Goal: Information Seeking & Learning: Learn about a topic

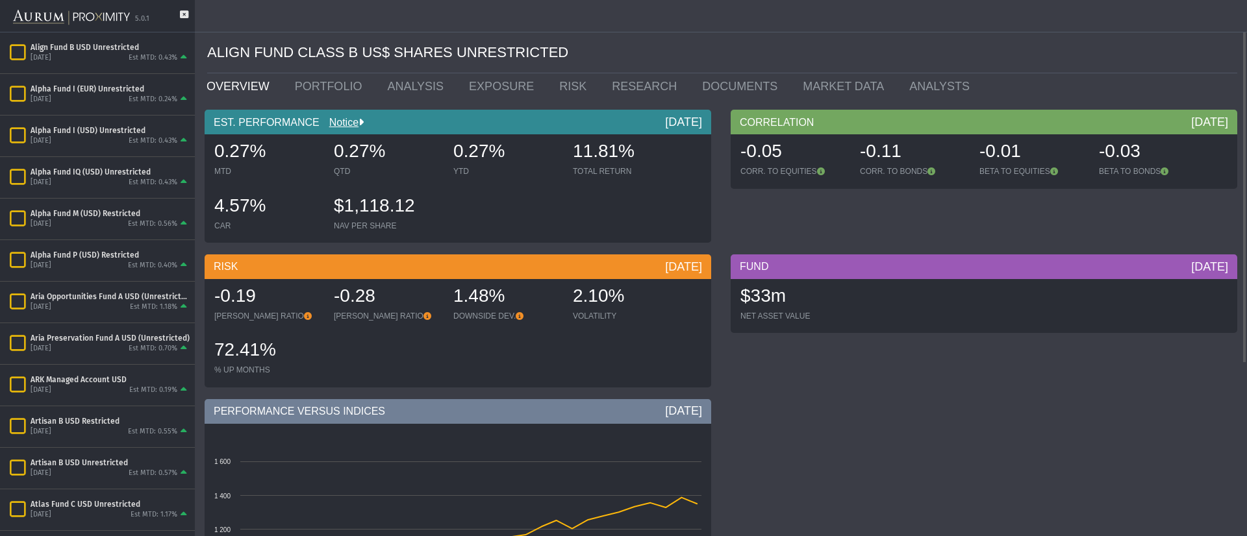
drag, startPoint x: 768, startPoint y: 18, endPoint x: 603, endPoint y: 20, distance: 165.0
click at [603, 20] on div at bounding box center [623, 16] width 1247 height 32
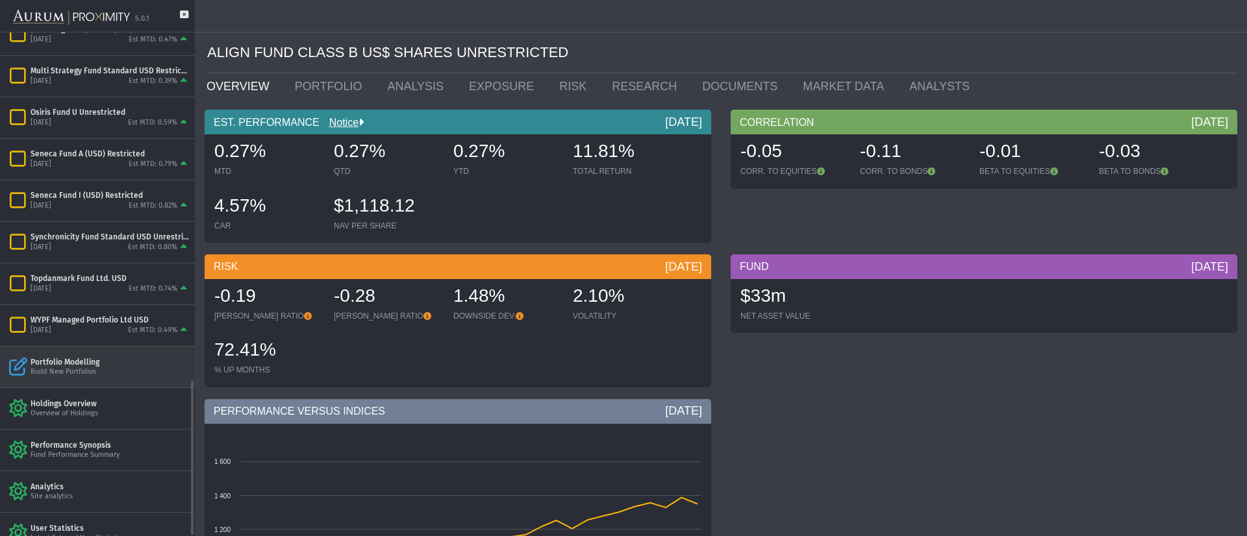
scroll to position [1116, 0]
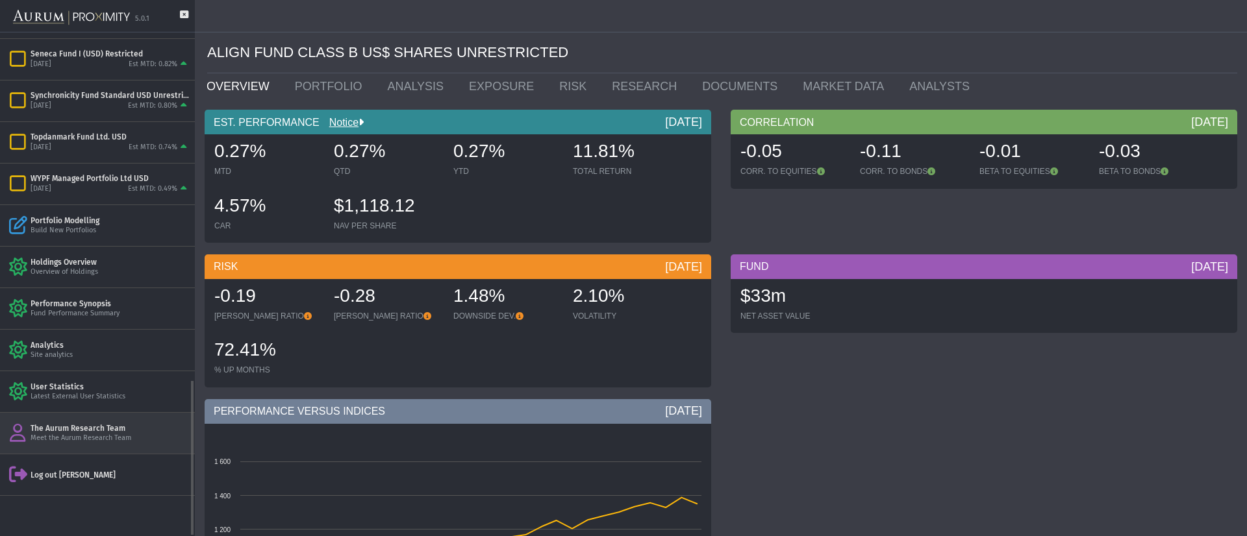
click at [81, 397] on div "Meet the Aurum Research Team" at bounding box center [110, 439] width 159 height 10
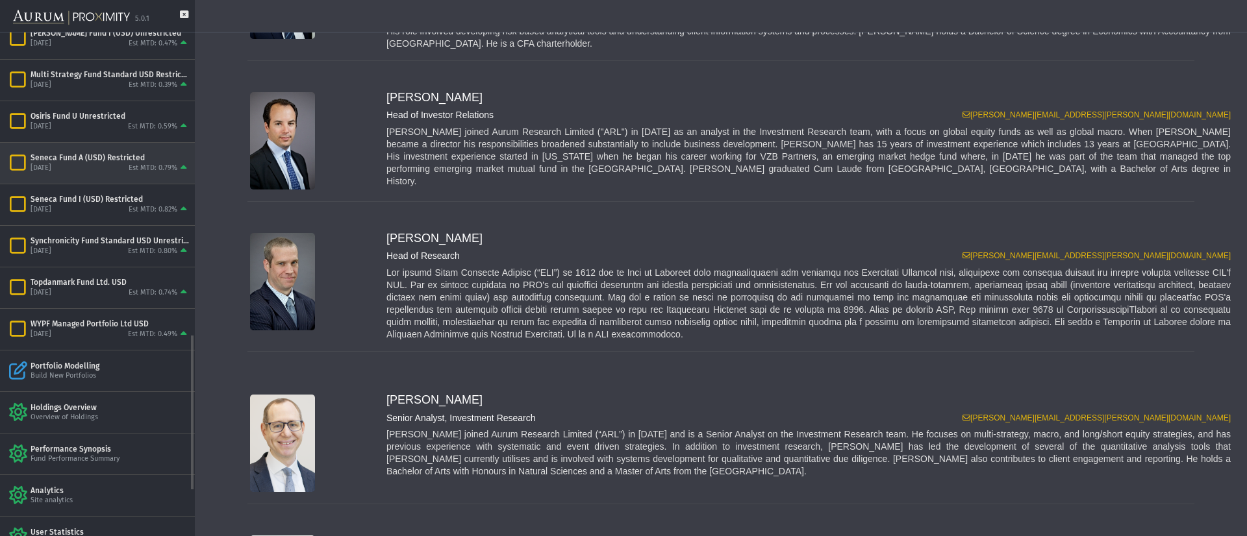
scroll to position [873, 0]
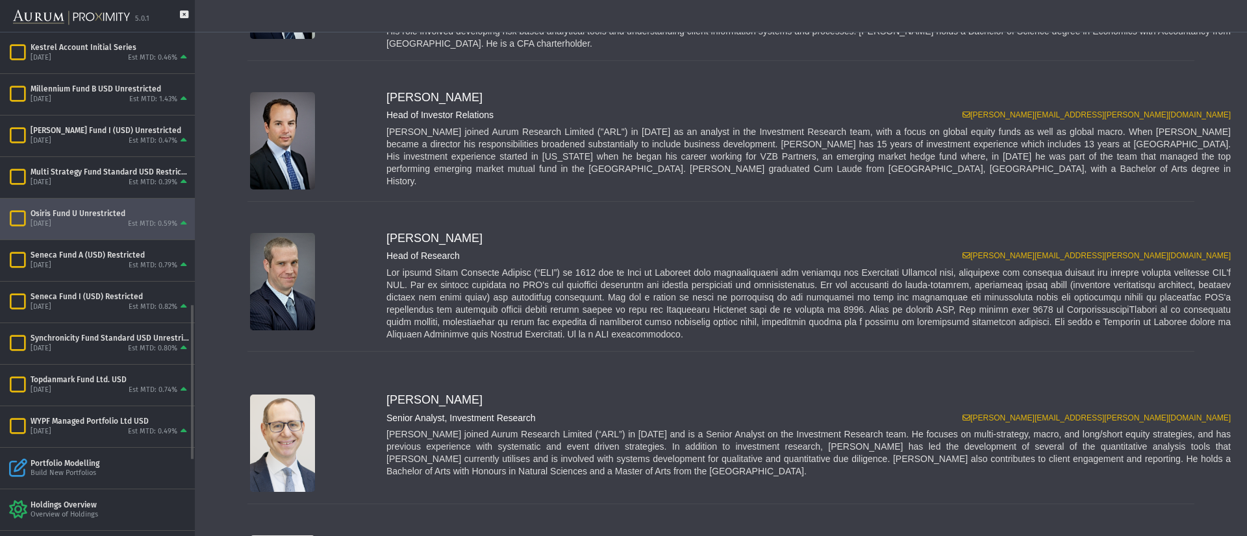
click at [89, 212] on div "Osiris Fund U Unrestricted" at bounding box center [110, 213] width 159 height 10
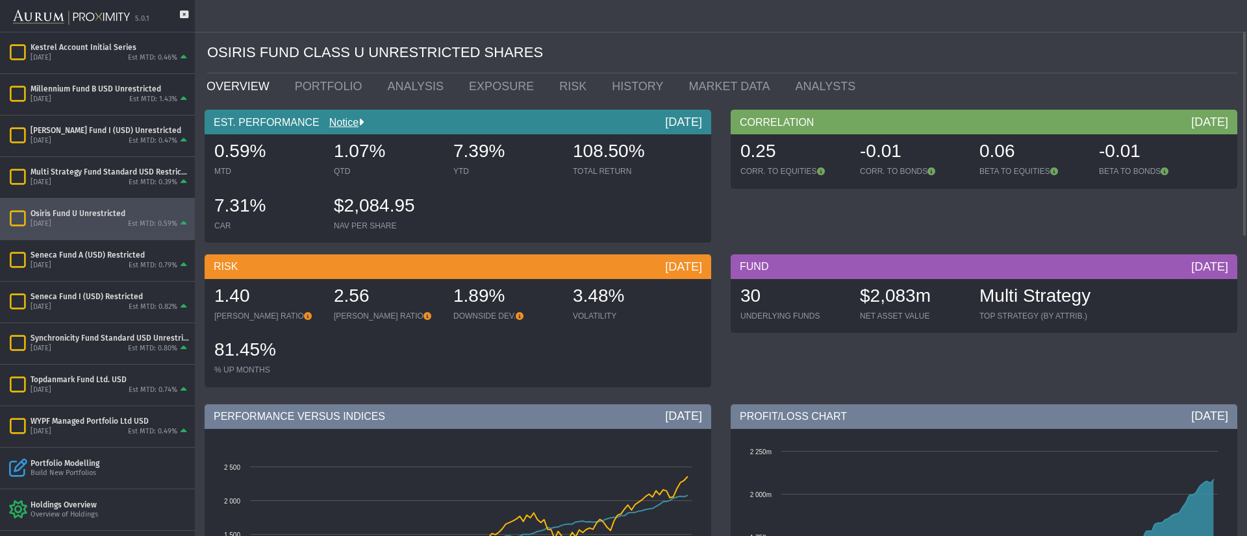
drag, startPoint x: 656, startPoint y: 122, endPoint x: 702, endPoint y: 120, distance: 46.1
click at [702, 120] on div "EST. PERFORMANCE Notice [DATE]" at bounding box center [458, 122] width 507 height 25
click at [682, 121] on div "[DATE]" at bounding box center [683, 122] width 37 height 16
click at [312, 86] on link "PORTFOLIO" at bounding box center [331, 86] width 93 height 26
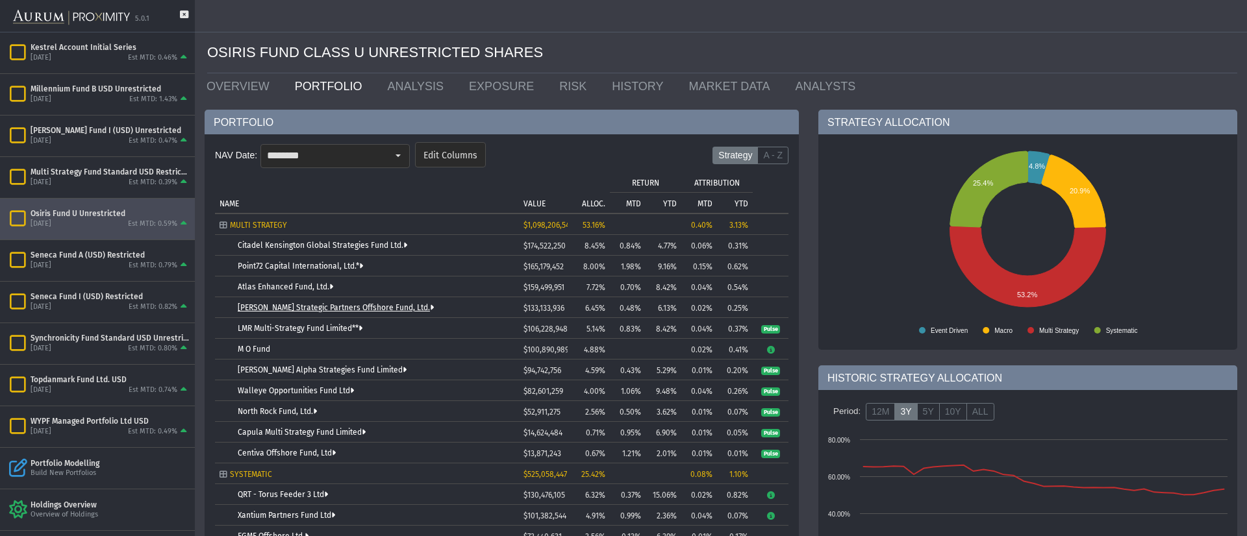
click at [349, 307] on link "[PERSON_NAME] Strategic Partners Offshore Fund, Ltd." at bounding box center [336, 307] width 196 height 9
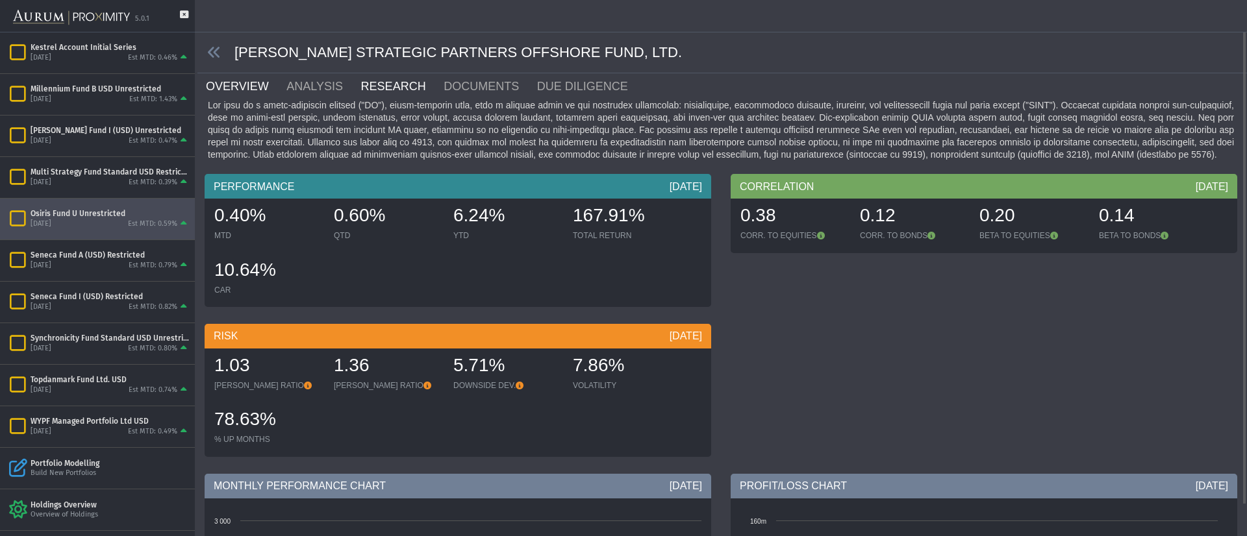
click at [383, 84] on link "RESEARCH" at bounding box center [401, 86] width 83 height 26
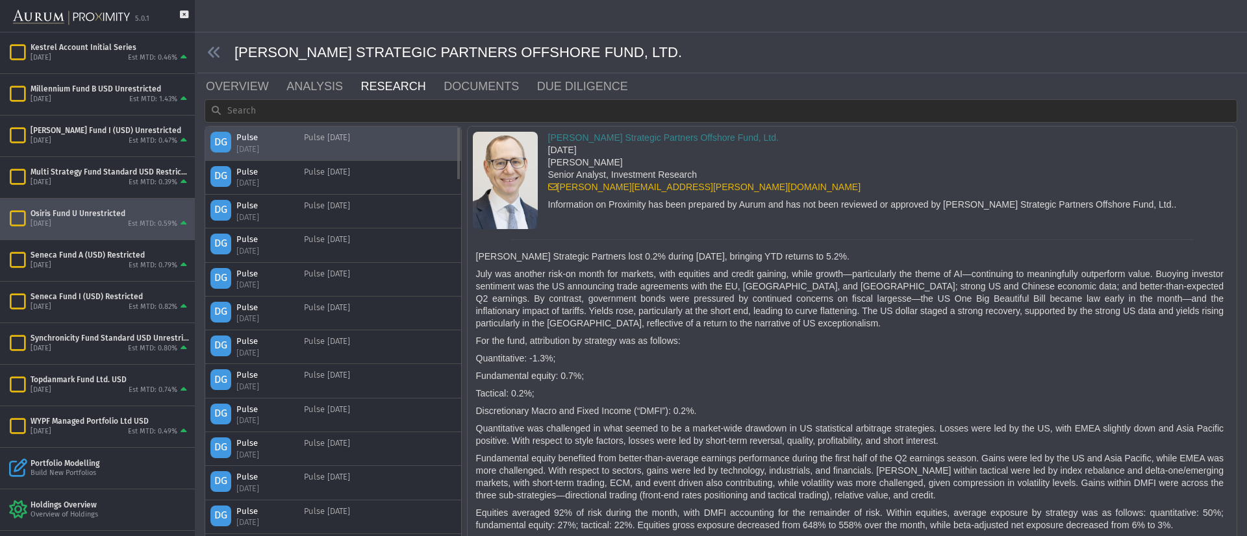
click at [422, 144] on div "DG Pulse [DATE] Pulse [DATE]" at bounding box center [332, 143] width 245 height 23
click at [419, 174] on div "DG Pulse [DATE] Pulse [DATE]" at bounding box center [332, 177] width 245 height 23
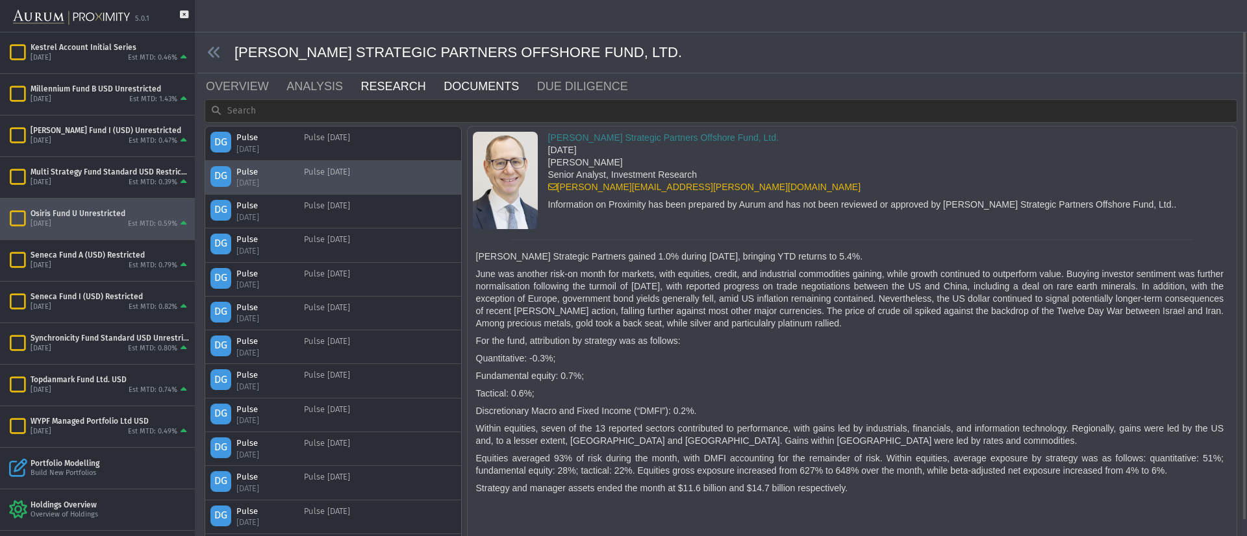
click at [457, 88] on link "DOCUMENTS" at bounding box center [489, 86] width 94 height 26
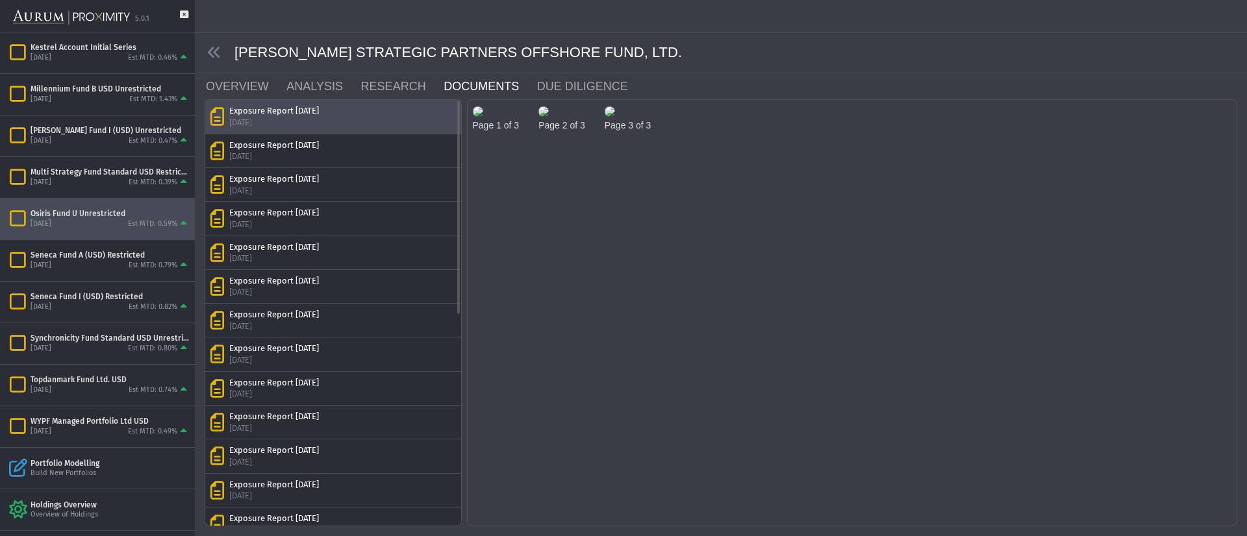
click at [369, 116] on div "Exposure Report [DATE] [DATE]" at bounding box center [332, 116] width 245 height 23
click at [483, 117] on img at bounding box center [478, 111] width 10 height 10
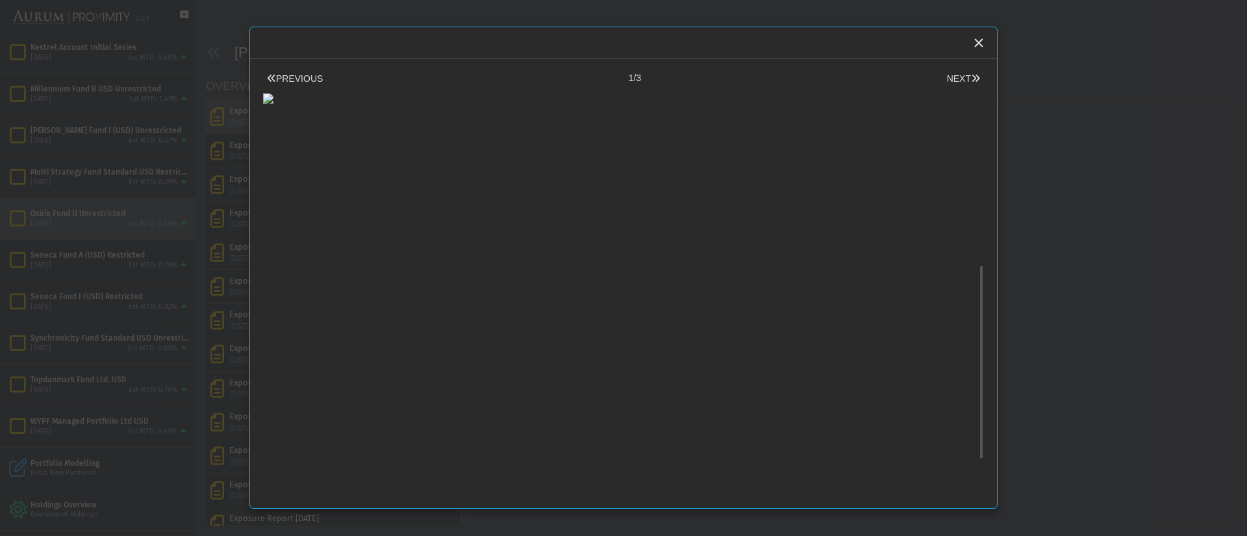
scroll to position [497, 0]
click at [923, 79] on button "NEXT" at bounding box center [963, 79] width 41 height 14
click at [923, 73] on button "NEXT" at bounding box center [963, 79] width 41 height 14
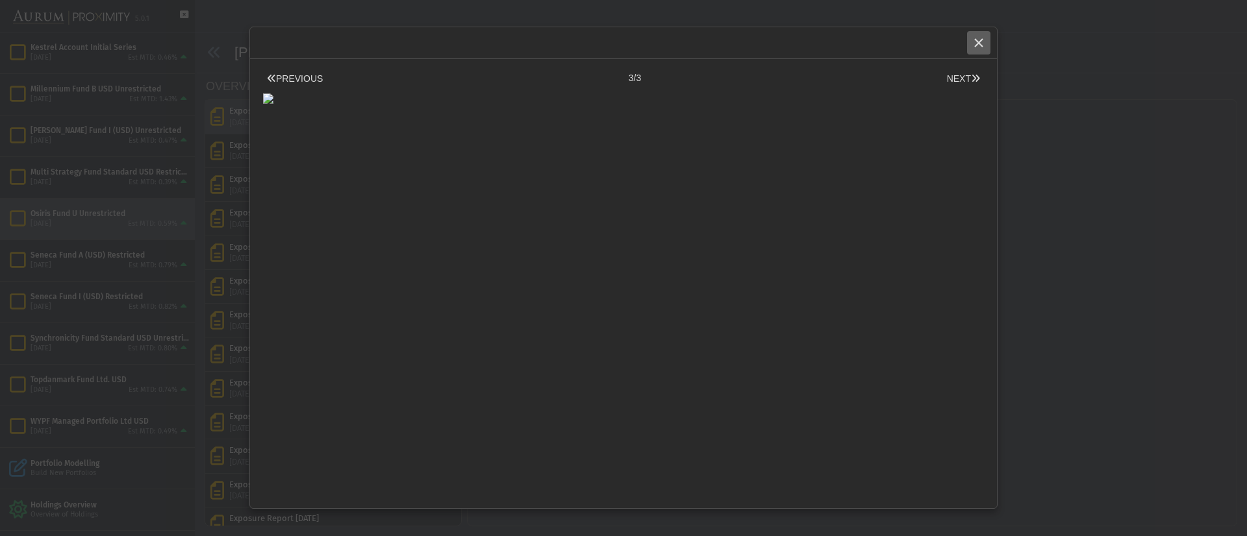
click at [923, 43] on icon "Close" at bounding box center [979, 43] width 12 height 12
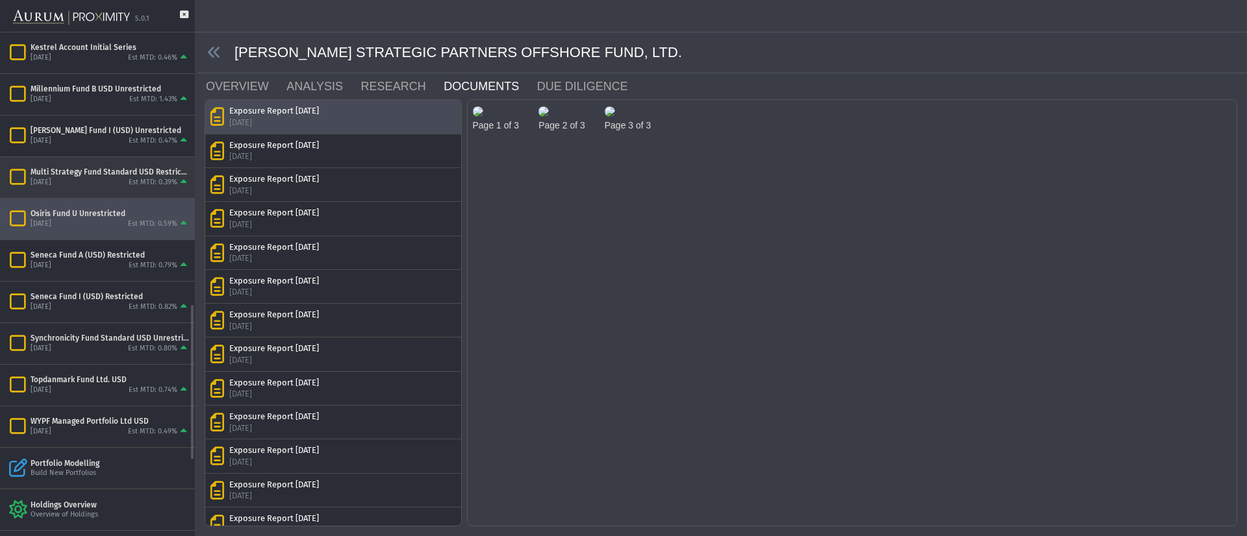
scroll to position [629, 0]
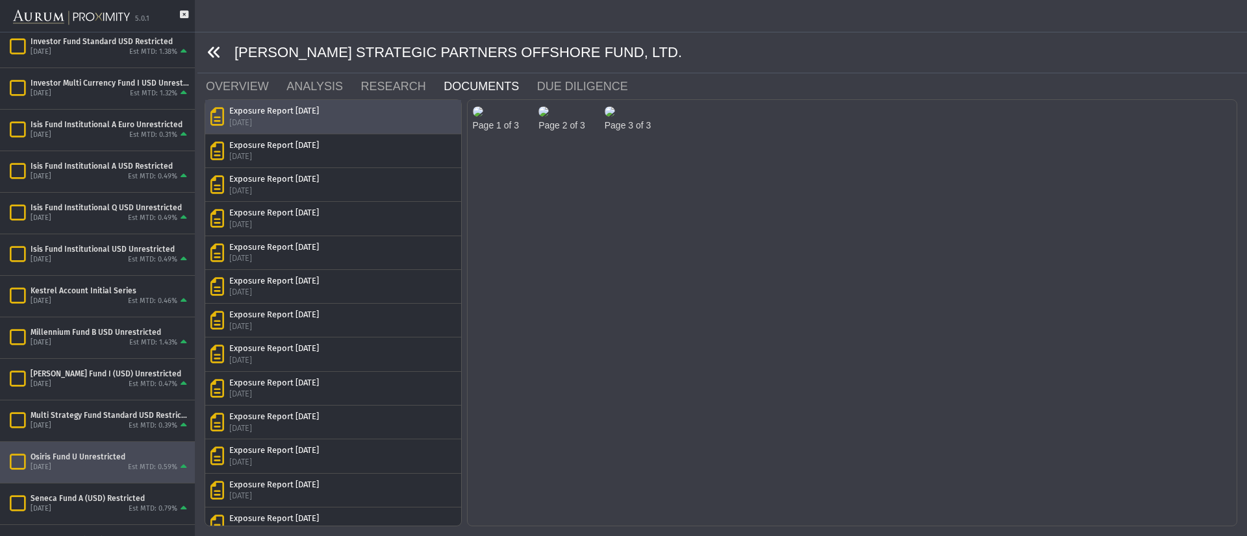
click at [216, 52] on icon at bounding box center [214, 52] width 14 height 14
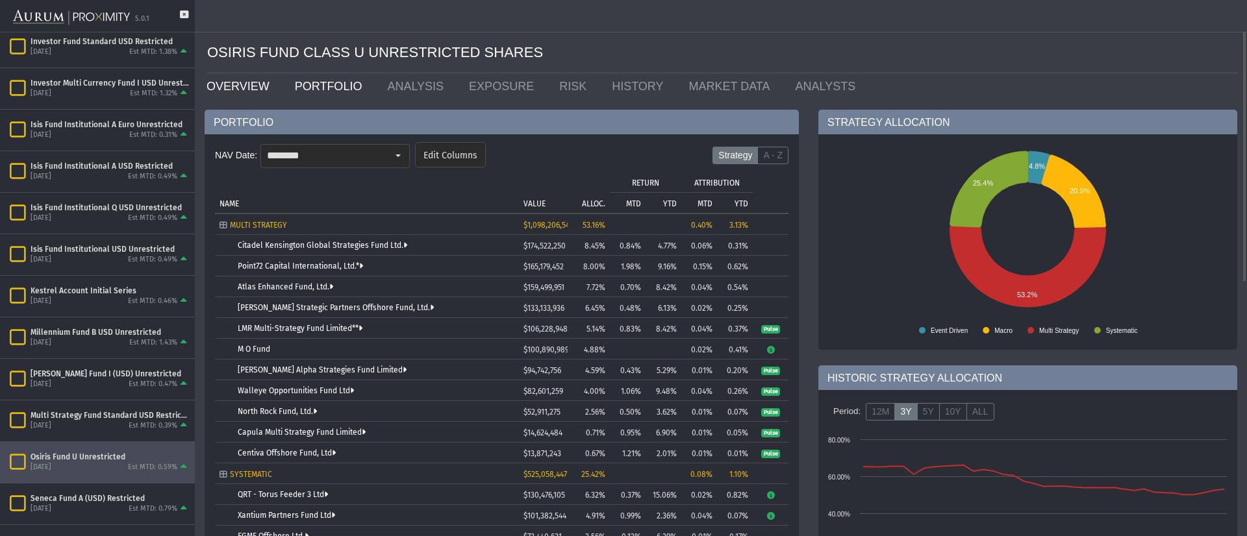
click at [244, 79] on link "OVERVIEW" at bounding box center [241, 86] width 88 height 26
